Goal: Task Accomplishment & Management: Complete application form

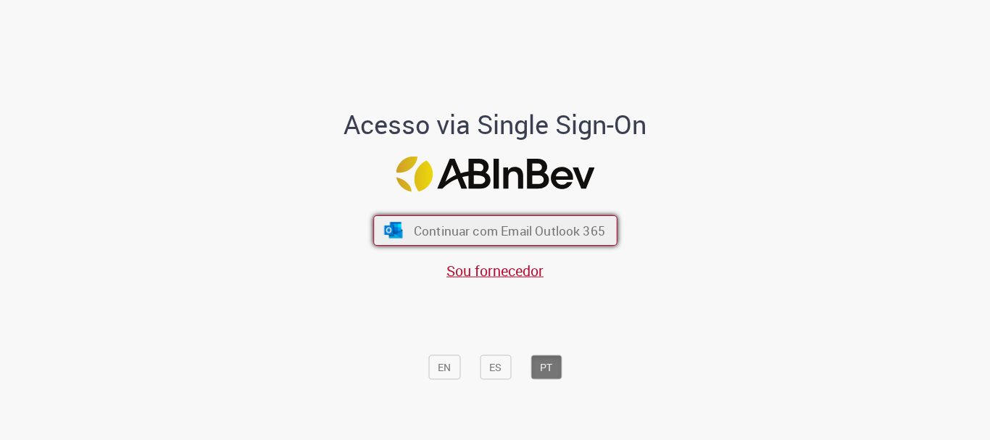
click at [523, 230] on span "Continuar com Email Outlook 365" at bounding box center [508, 230] width 191 height 17
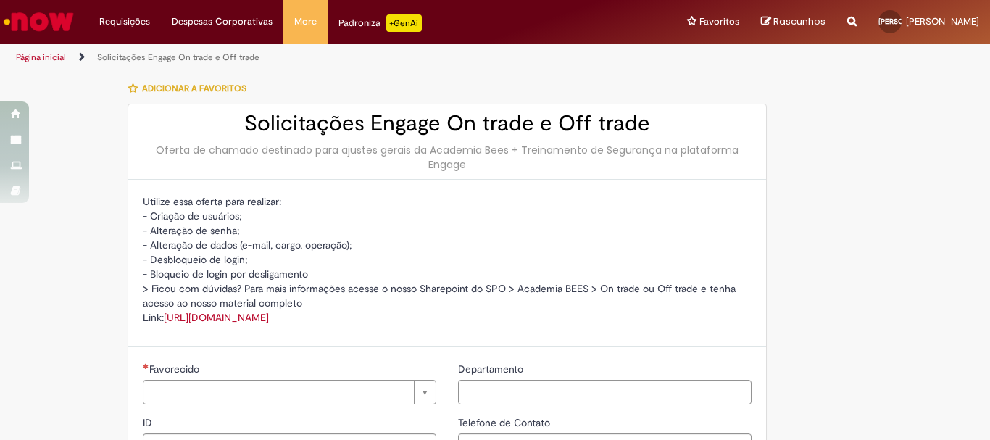
type input "**********"
type input "***"
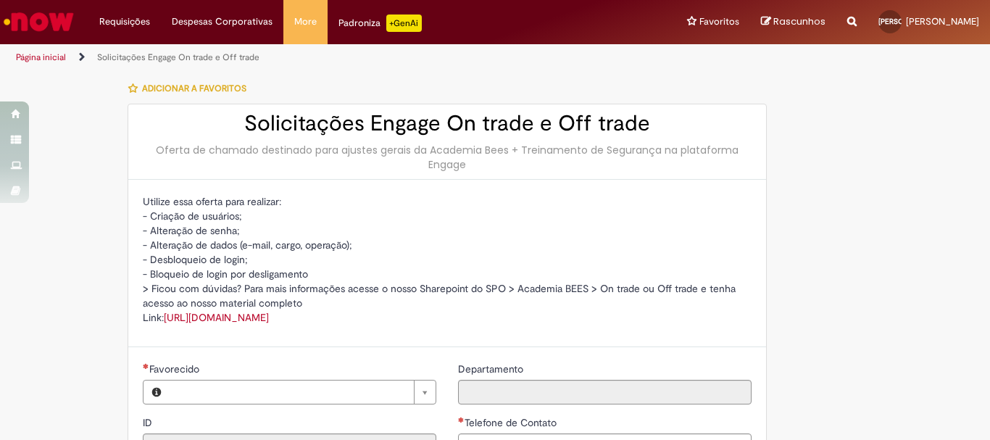
type input "**********"
